Goal: Information Seeking & Learning: Check status

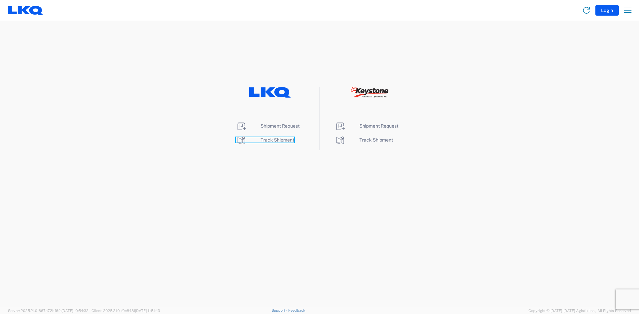
click at [278, 139] on span "Track Shipment" at bounding box center [277, 139] width 34 height 5
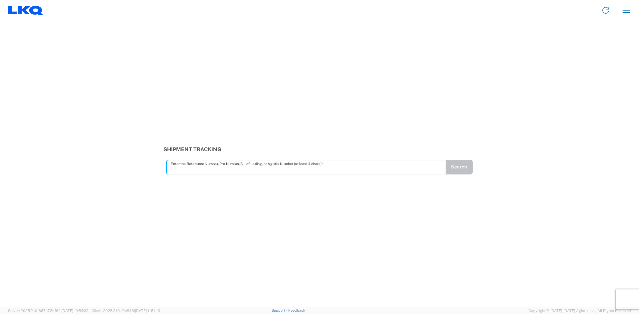
click at [186, 169] on input "text" at bounding box center [306, 167] width 271 height 12
type input "57094529"
click at [462, 167] on button "Search" at bounding box center [458, 167] width 27 height 15
